Goal: Task Accomplishment & Management: Use online tool/utility

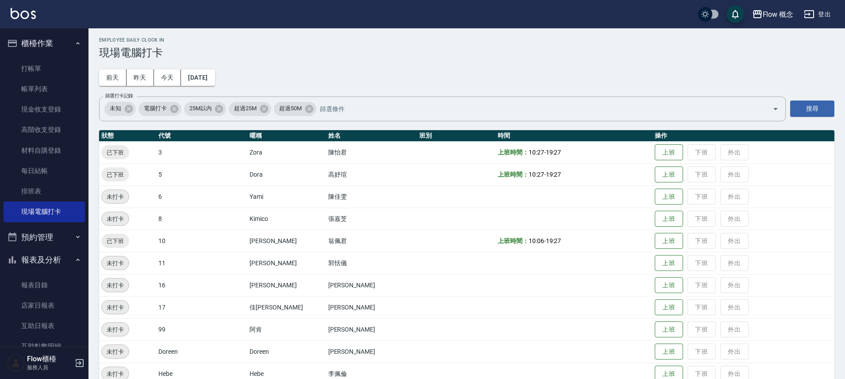
scroll to position [87, 0]
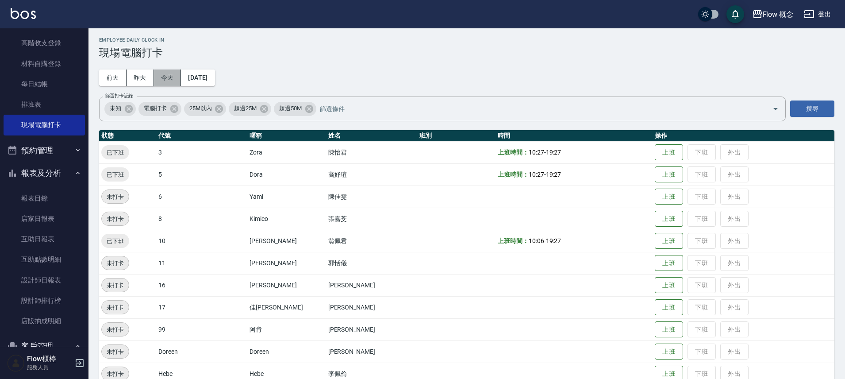
click at [165, 78] on button "今天" at bounding box center [167, 77] width 27 height 16
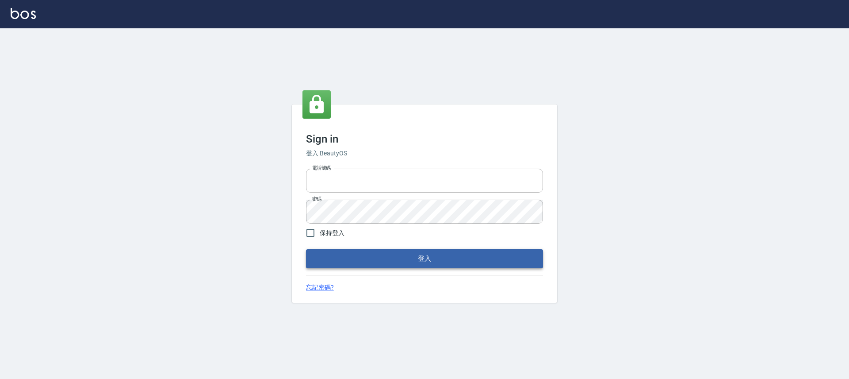
type input "25170116"
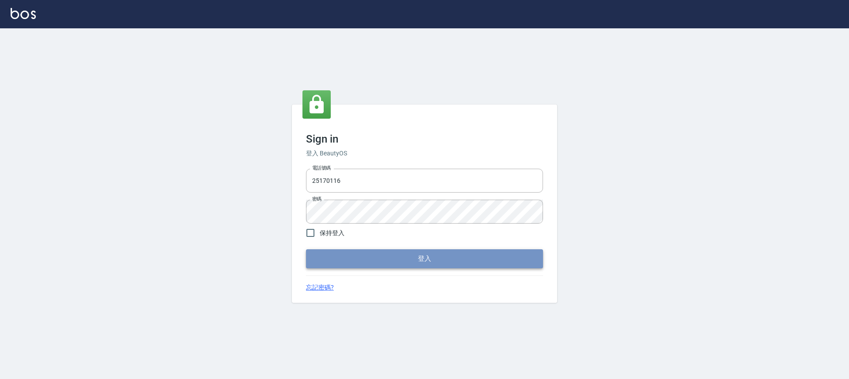
click at [429, 259] on button "登入" at bounding box center [424, 258] width 237 height 19
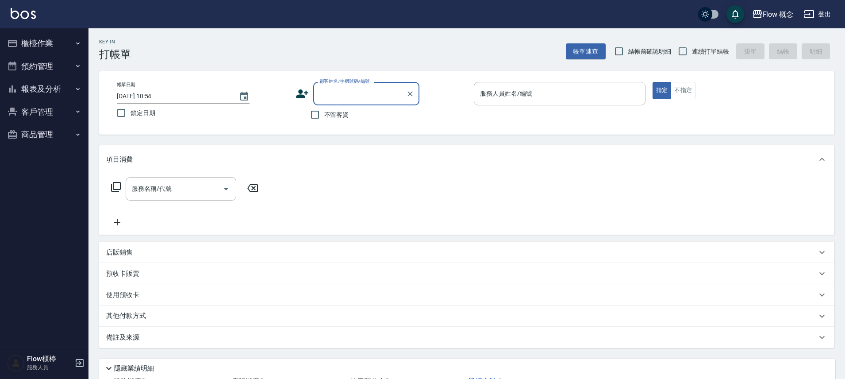
click at [23, 45] on button "櫃檯作業" at bounding box center [44, 43] width 81 height 23
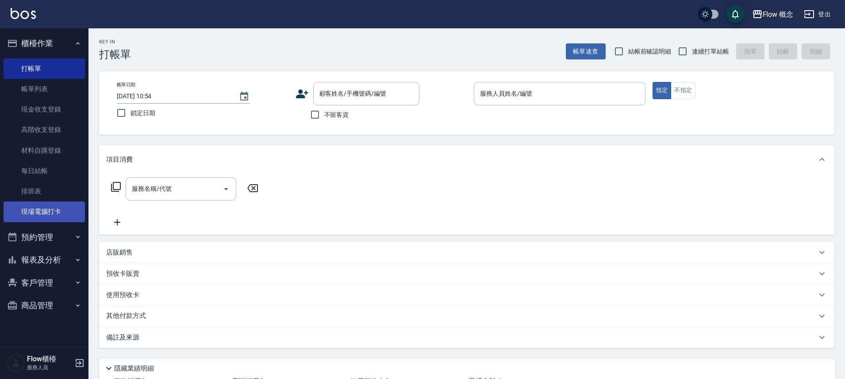
click at [36, 209] on link "現場電腦打卡" at bounding box center [44, 211] width 81 height 20
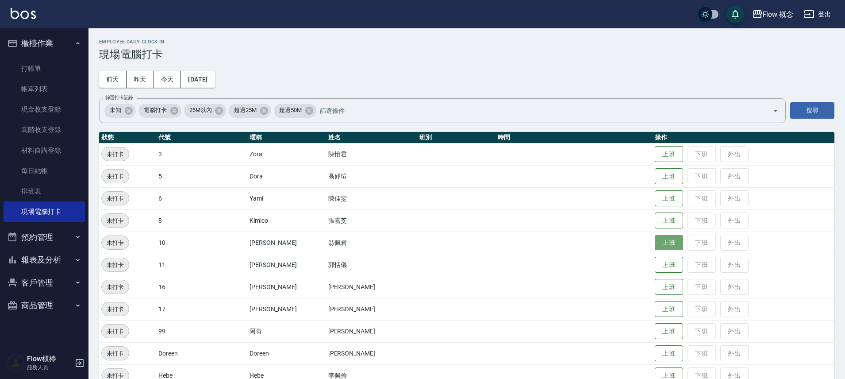
click at [655, 245] on button "上班" at bounding box center [669, 242] width 28 height 15
click at [655, 179] on button "上班" at bounding box center [669, 176] width 28 height 15
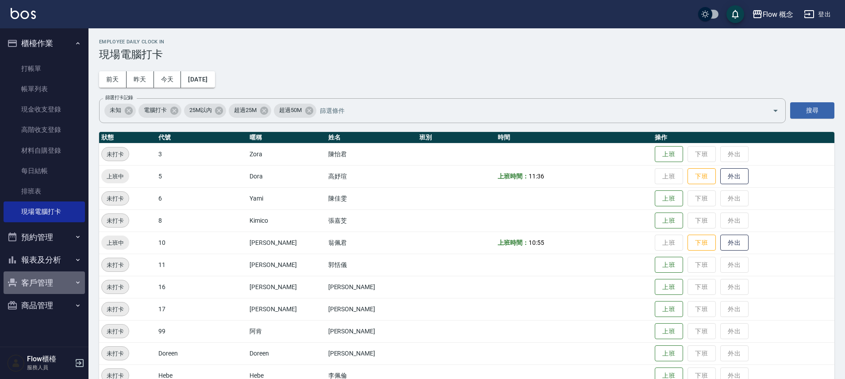
click at [43, 284] on button "客戶管理" at bounding box center [44, 282] width 81 height 23
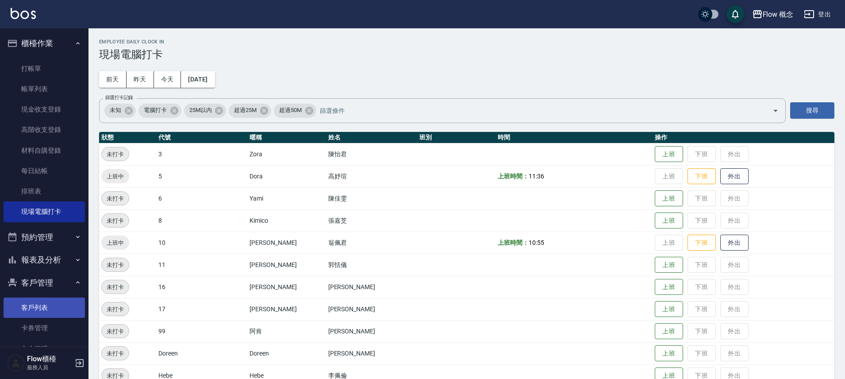
click at [49, 313] on link "客戶列表" at bounding box center [44, 307] width 81 height 20
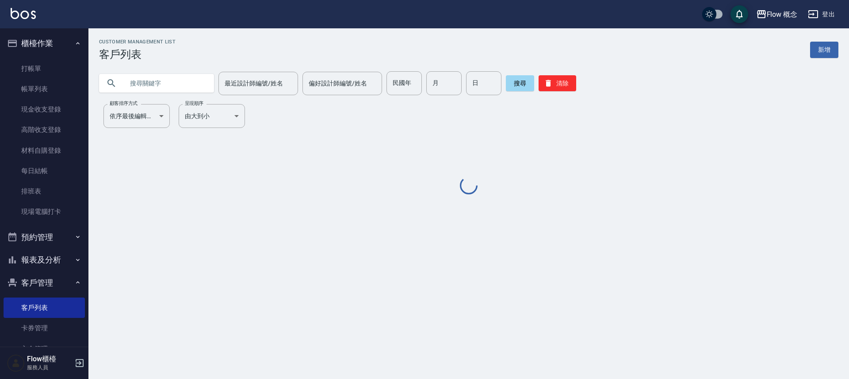
click at [178, 85] on input "text" at bounding box center [165, 83] width 83 height 24
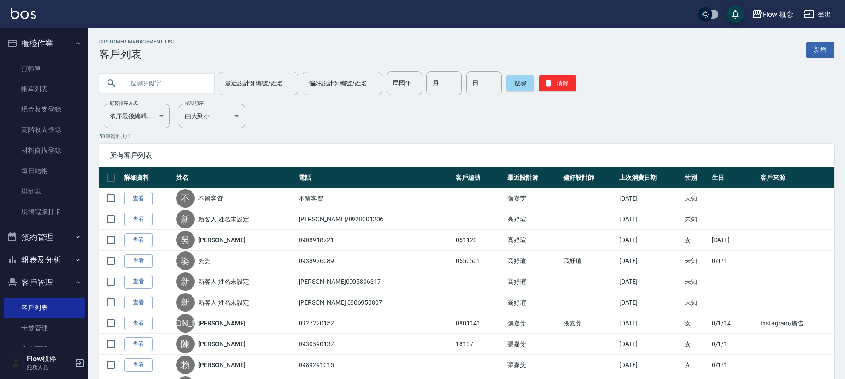
paste input "洗剪[PERSON_NAME] 0989395019"
drag, startPoint x: 161, startPoint y: 82, endPoint x: 130, endPoint y: 81, distance: 30.1
click at [130, 81] on input "洗剪[PERSON_NAME] 0989395019" at bounding box center [165, 83] width 83 height 24
click at [164, 84] on input "洗剪[PERSON_NAME] 0989395019" at bounding box center [165, 83] width 83 height 24
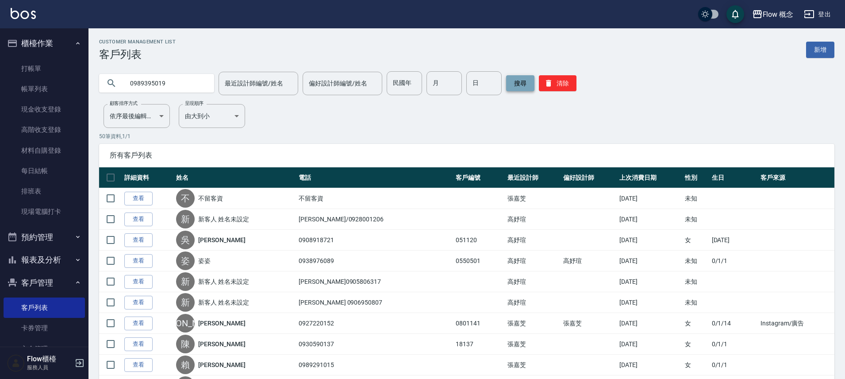
type input "0989395019"
click at [522, 85] on button "搜尋" at bounding box center [520, 83] width 28 height 16
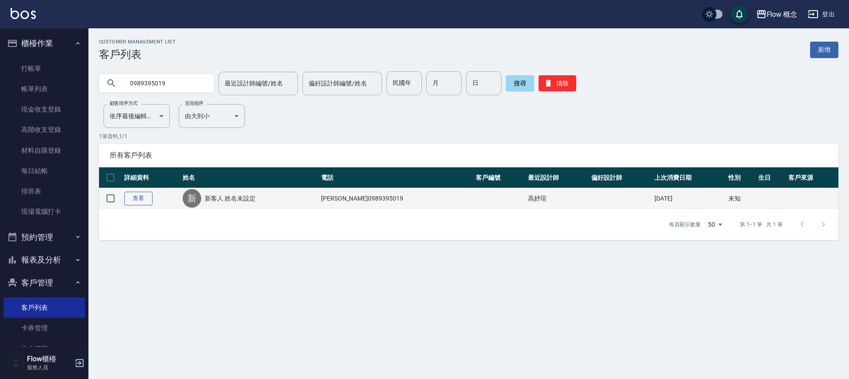
click at [139, 203] on link "查看" at bounding box center [138, 199] width 28 height 14
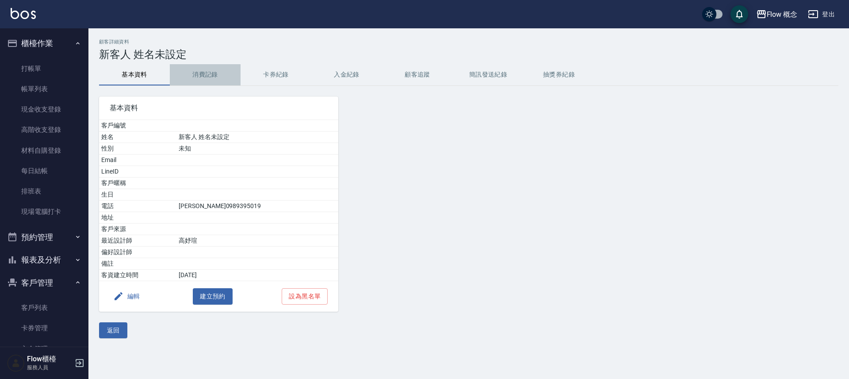
click at [203, 76] on button "消費記錄" at bounding box center [205, 74] width 71 height 21
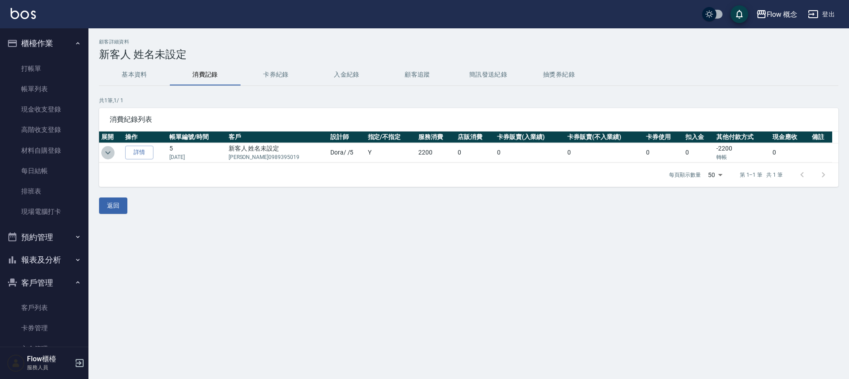
click at [111, 149] on icon "expand row" at bounding box center [108, 152] width 11 height 11
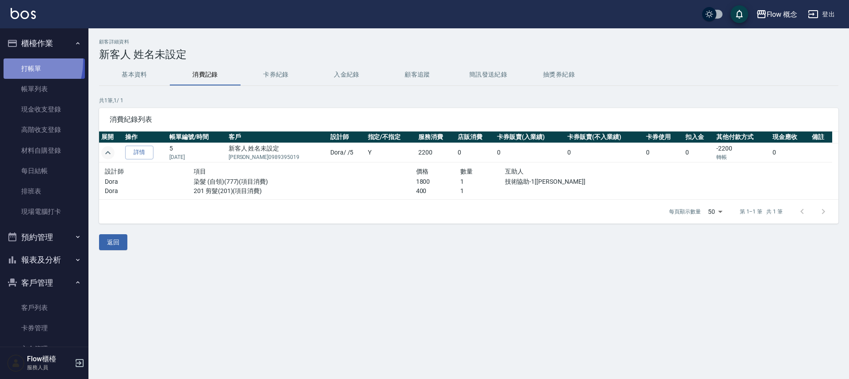
click at [13, 61] on link "打帳單" at bounding box center [44, 68] width 81 height 20
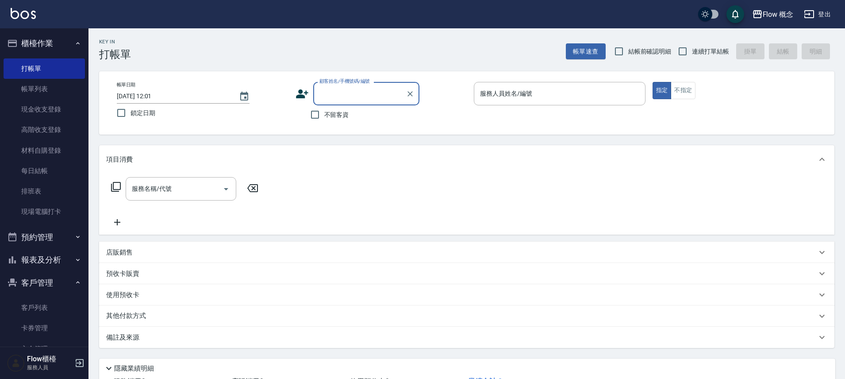
click at [337, 115] on span "不留客資" at bounding box center [336, 114] width 25 height 9
click at [324, 115] on input "不留客資" at bounding box center [315, 114] width 19 height 19
checkbox input "true"
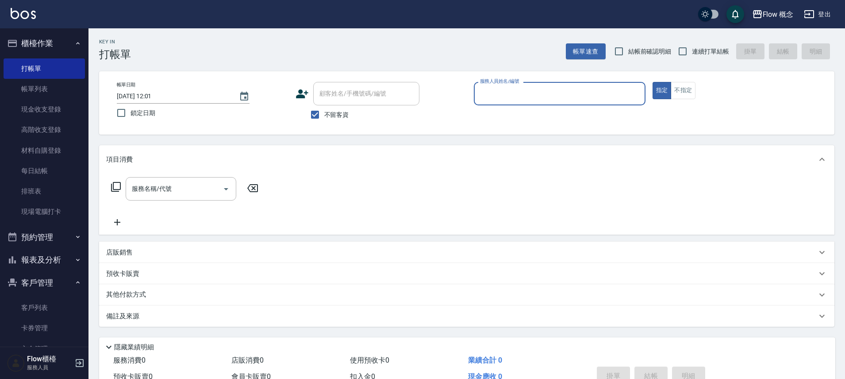
click at [493, 91] on input "服務人員姓名/編號" at bounding box center [560, 93] width 164 height 15
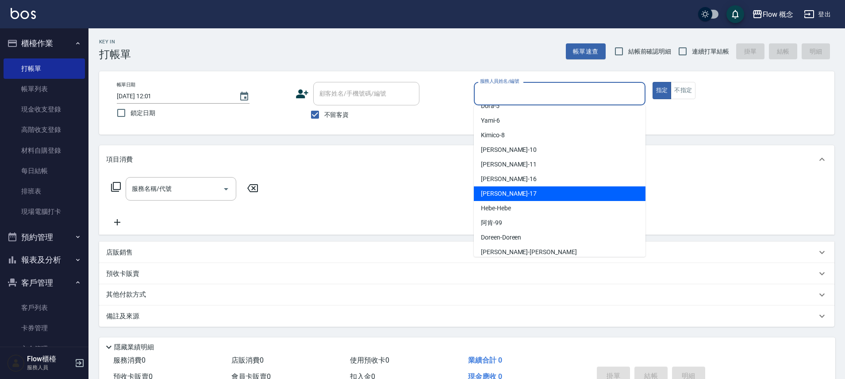
scroll to position [31, 0]
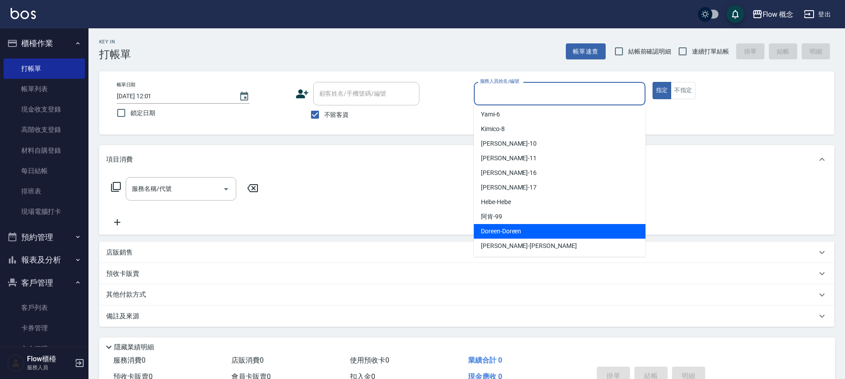
click at [519, 226] on span "Doreen -Doreen" at bounding box center [501, 230] width 40 height 9
type input "Doreen-Doreen"
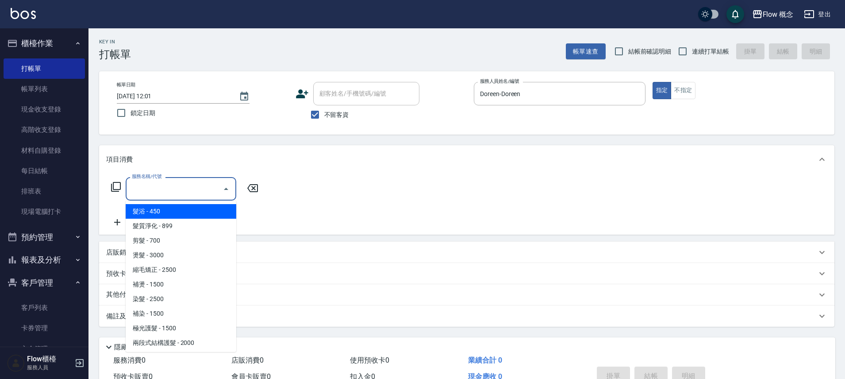
click at [149, 196] on input "服務名稱/代號" at bounding box center [174, 188] width 89 height 15
click at [144, 214] on span "髮浴 - 450" at bounding box center [181, 211] width 111 height 15
type input "髮浴 (101)"
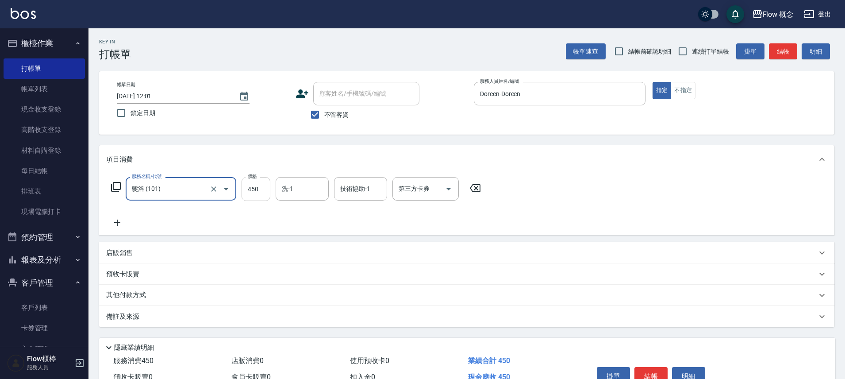
click at [258, 192] on input "450" at bounding box center [255, 189] width 29 height 24
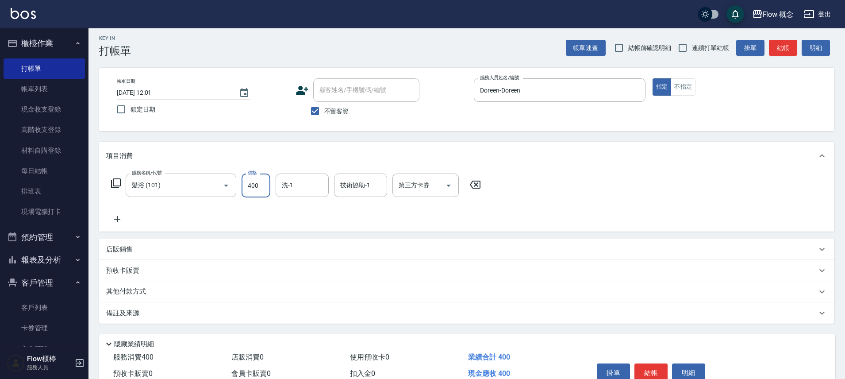
scroll to position [48, 0]
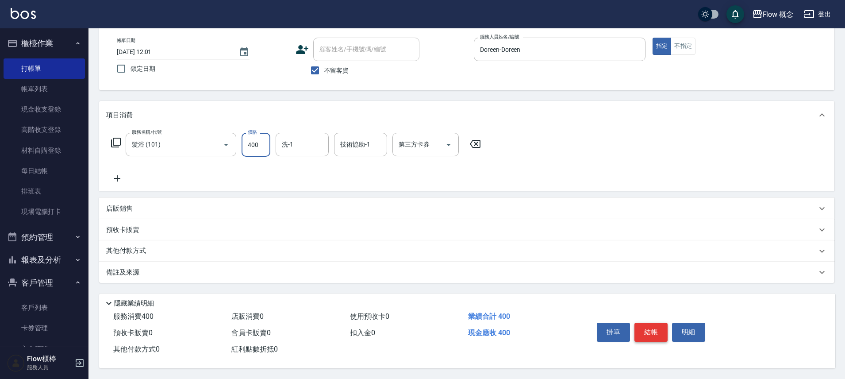
type input "400"
click at [654, 324] on button "結帳" at bounding box center [650, 331] width 33 height 19
